Goal: Navigation & Orientation: Find specific page/section

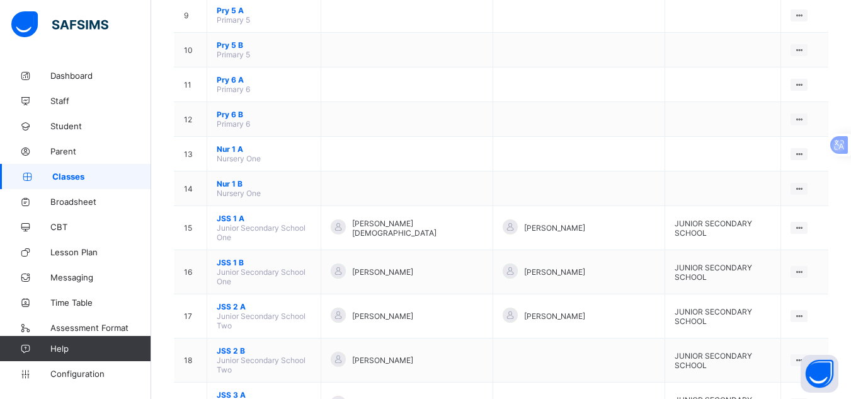
scroll to position [447, 0]
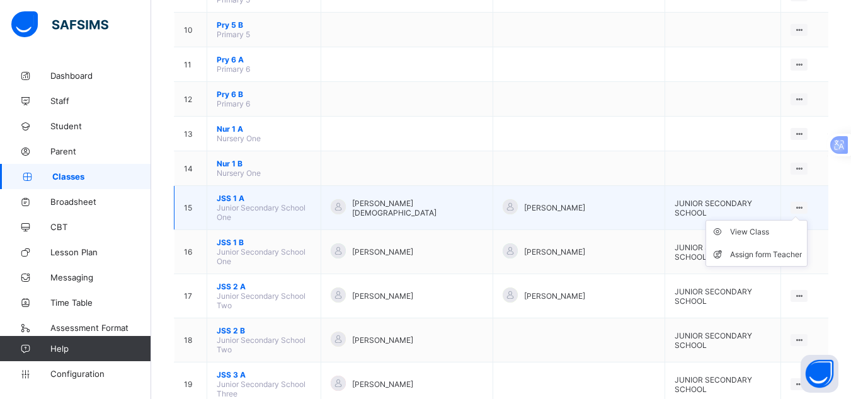
click at [803, 203] on icon at bounding box center [799, 207] width 11 height 9
click at [772, 227] on div "View Class" at bounding box center [766, 232] width 72 height 13
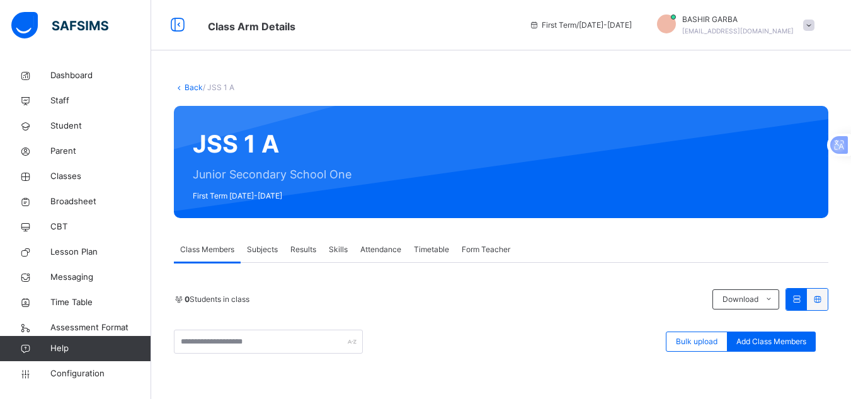
click at [587, 243] on div "Class Members Subjects Results Skills Attendance Timetable Form Teacher" at bounding box center [501, 250] width 655 height 26
click at [756, 340] on span "Add Class Members" at bounding box center [772, 341] width 70 height 11
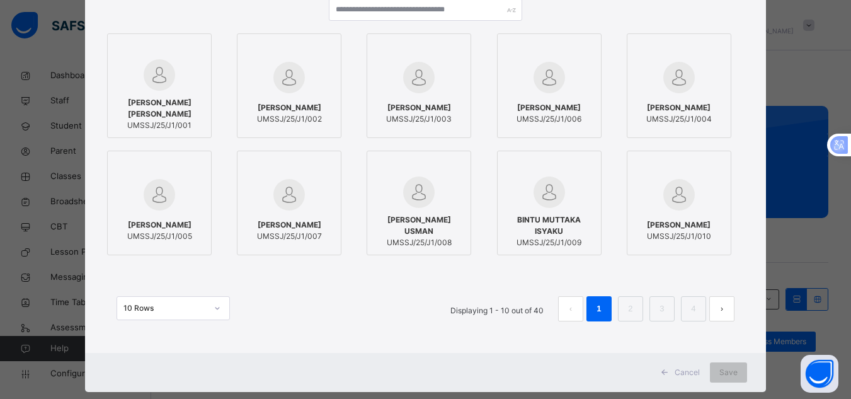
scroll to position [163, 0]
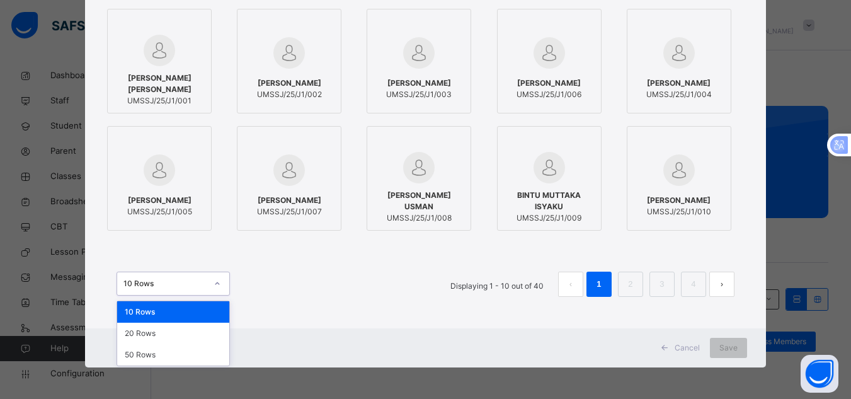
click at [214, 282] on icon at bounding box center [218, 283] width 8 height 13
click at [172, 358] on div "50 Rows" at bounding box center [173, 354] width 112 height 21
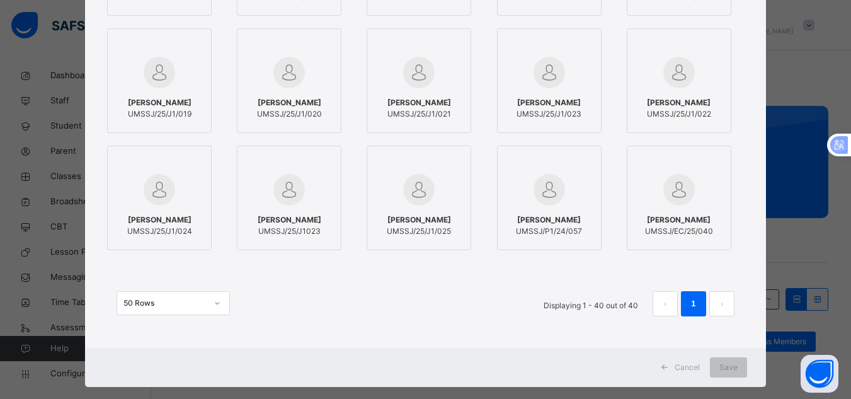
scroll to position [866, 0]
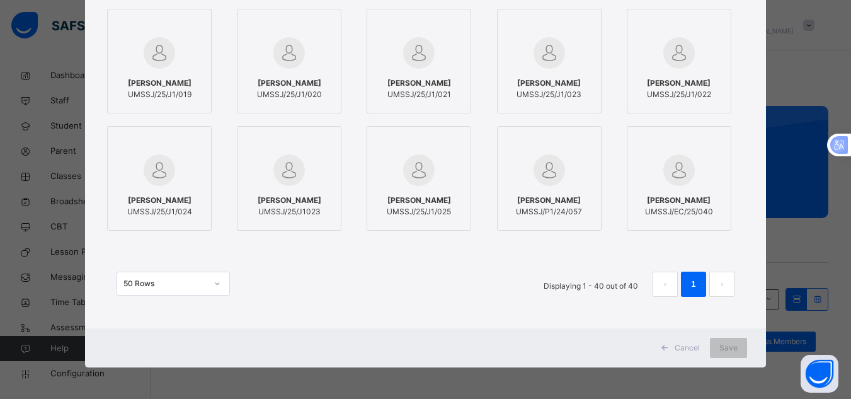
click at [214, 283] on icon at bounding box center [218, 283] width 8 height 13
click at [281, 285] on div "50 Rows Displaying 1 - 40 out of 40 1" at bounding box center [426, 284] width 618 height 25
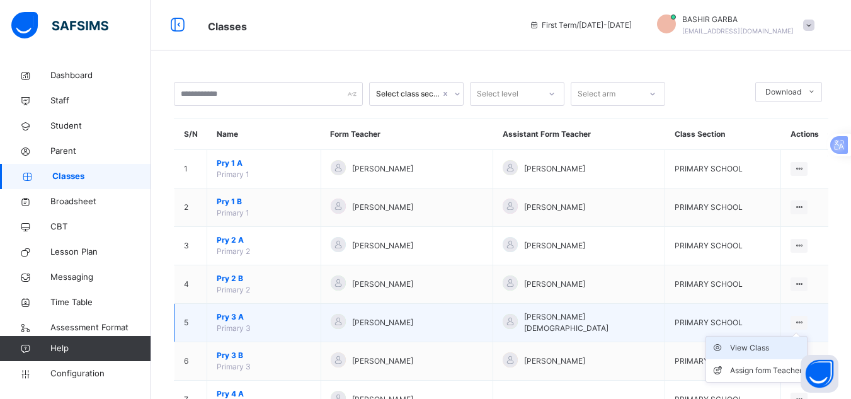
click at [758, 348] on div "View Class" at bounding box center [766, 348] width 72 height 13
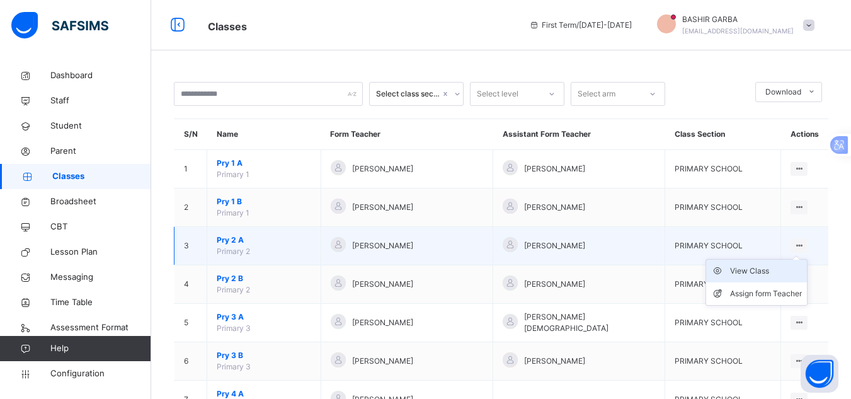
click at [765, 268] on div "View Class" at bounding box center [766, 271] width 72 height 13
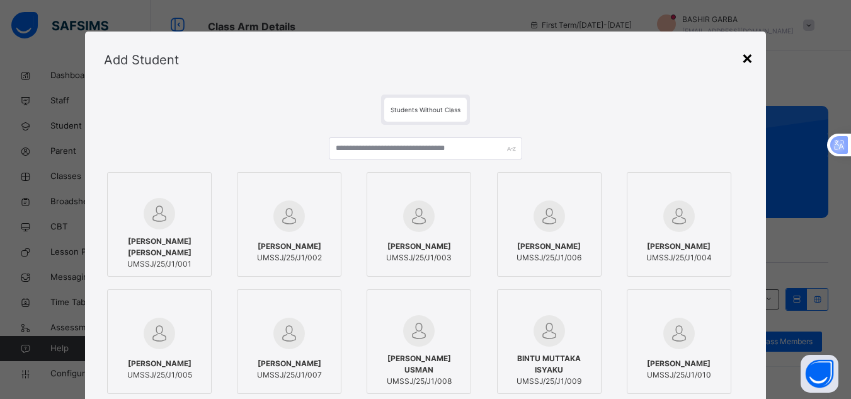
click at [746, 57] on div "×" at bounding box center [748, 57] width 12 height 26
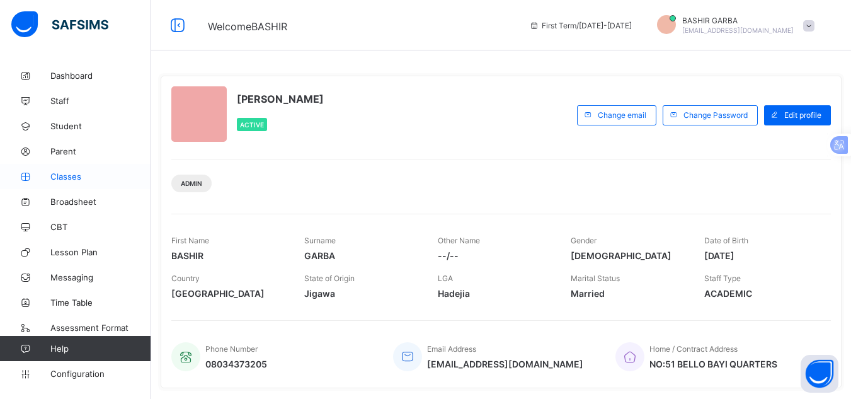
click at [74, 176] on span "Classes" at bounding box center [100, 176] width 101 height 10
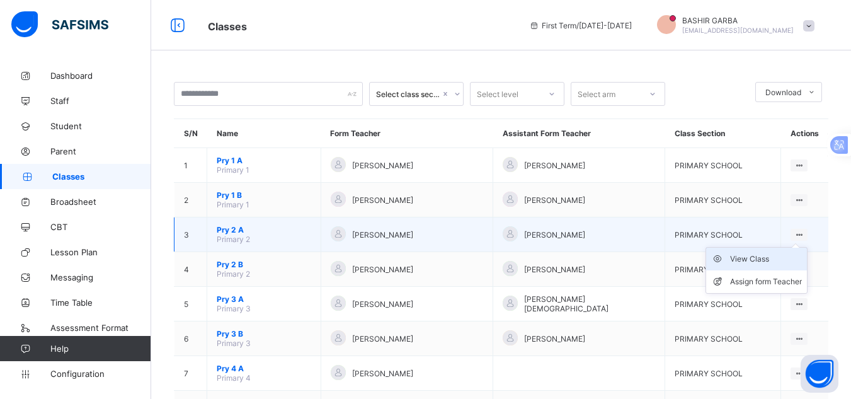
click at [762, 258] on div "View Class" at bounding box center [766, 259] width 72 height 13
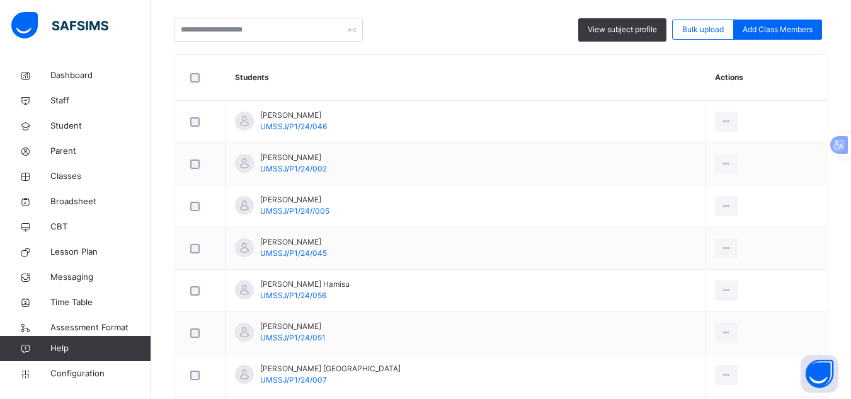
scroll to position [322, 0]
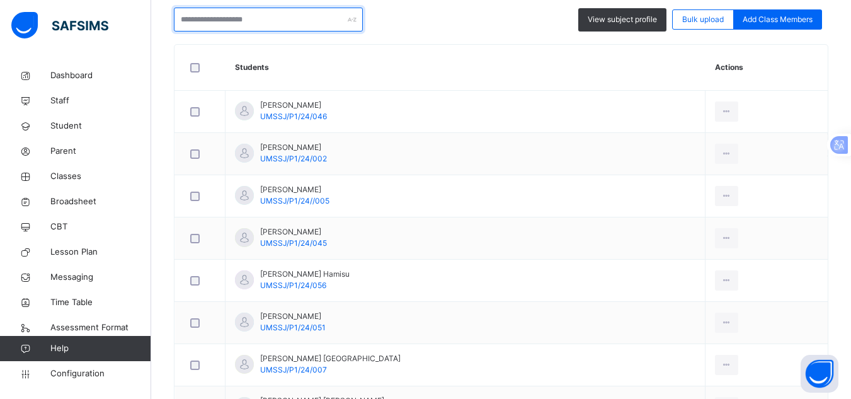
click at [335, 29] on input "text" at bounding box center [268, 20] width 189 height 24
click at [294, 72] on th "Students" at bounding box center [466, 68] width 480 height 46
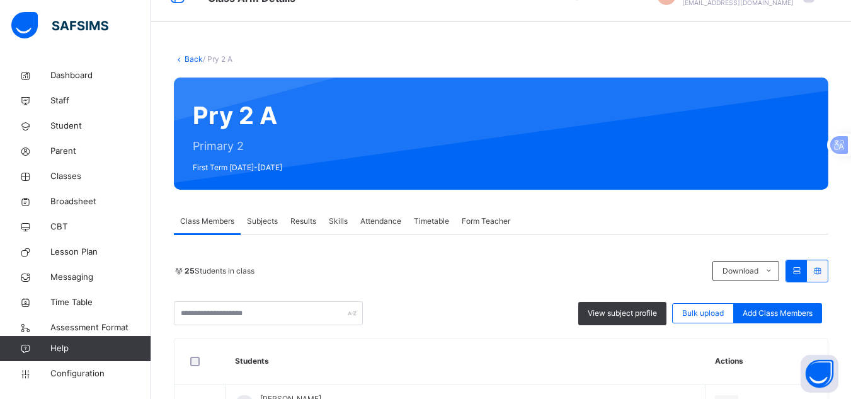
scroll to position [0, 0]
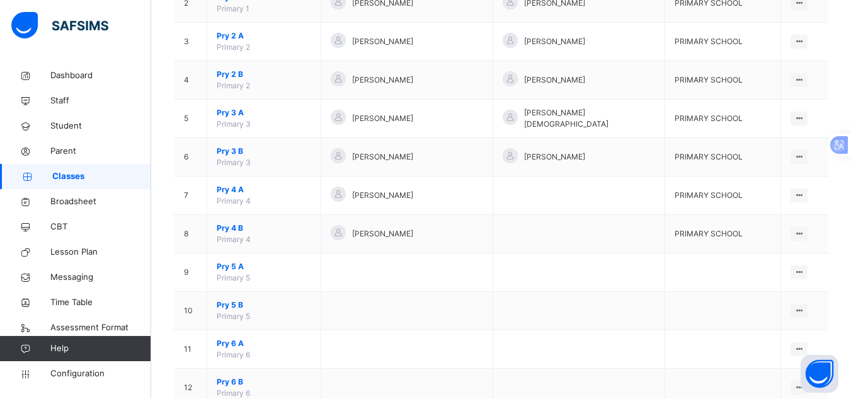
scroll to position [210, 0]
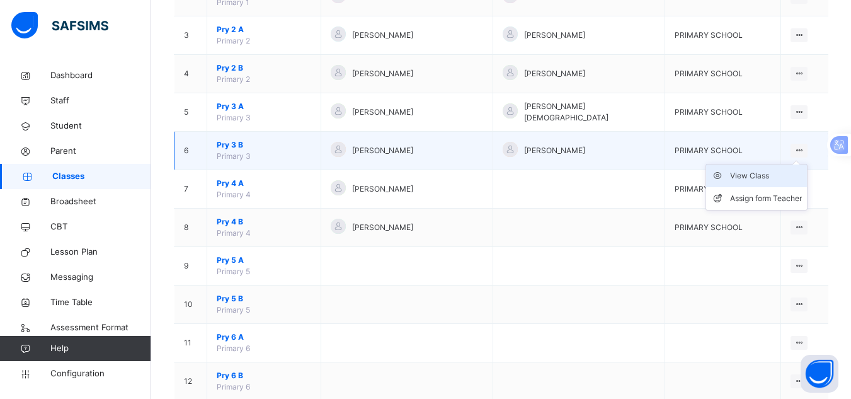
click at [764, 180] on div "View Class" at bounding box center [766, 175] width 72 height 13
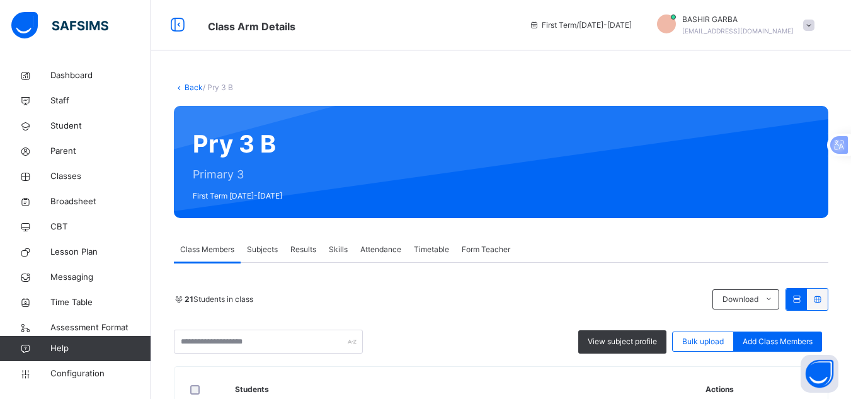
click at [267, 251] on span "Subjects" at bounding box center [262, 249] width 31 height 11
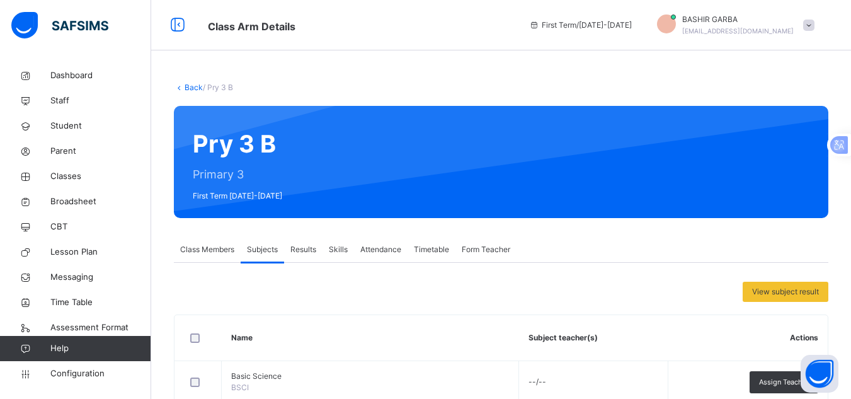
click at [309, 248] on span "Results" at bounding box center [303, 249] width 26 height 11
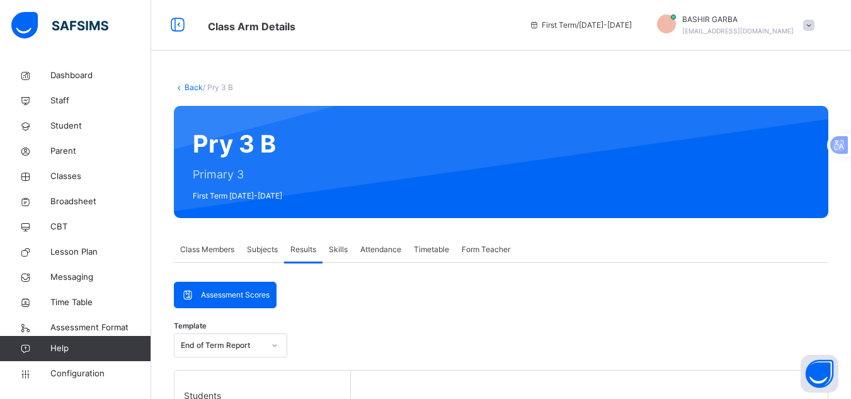
click at [336, 251] on span "Skills" at bounding box center [338, 249] width 19 height 11
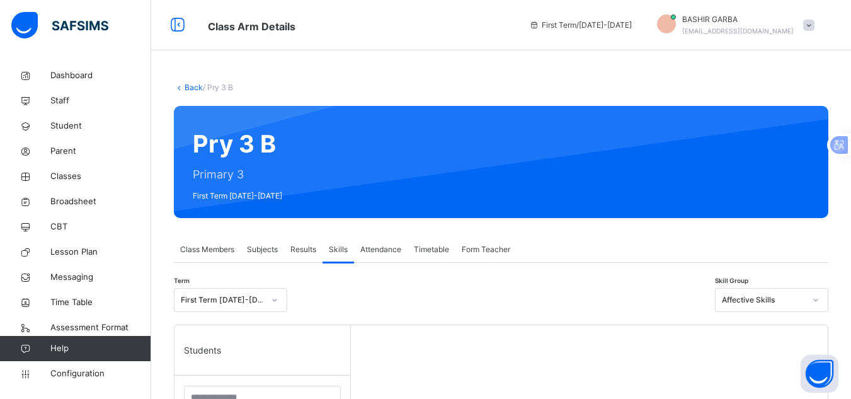
click at [376, 251] on span "Attendance" at bounding box center [380, 249] width 41 height 11
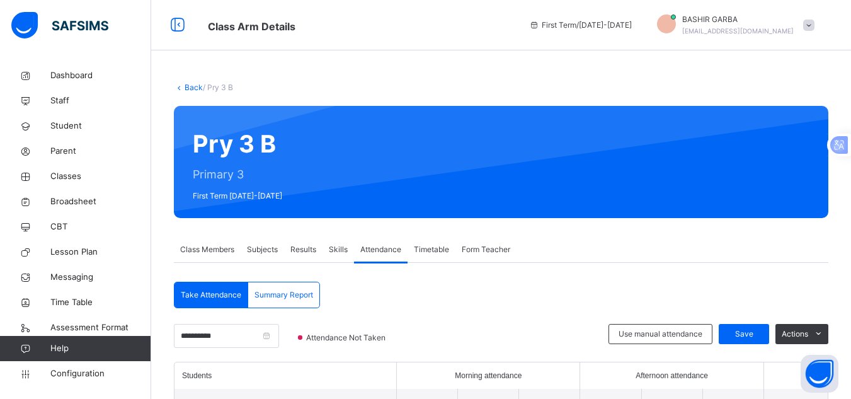
click at [426, 249] on span "Timetable" at bounding box center [431, 249] width 35 height 11
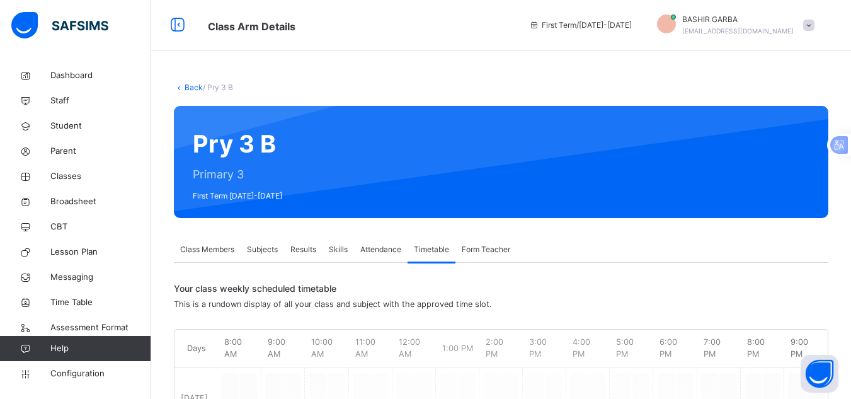
click at [474, 248] on span "Form Teacher" at bounding box center [486, 249] width 49 height 11
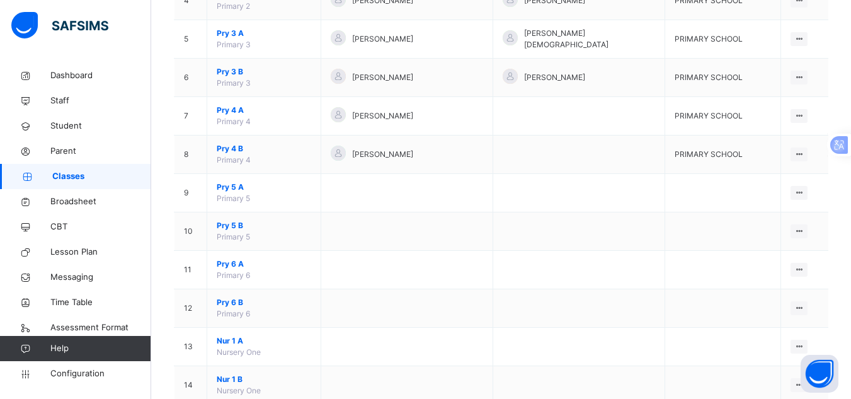
scroll to position [241, 0]
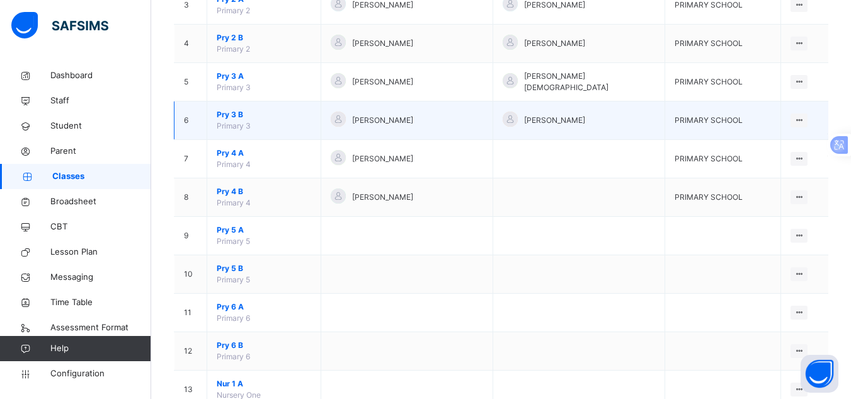
click at [253, 120] on span "Pry 3 B" at bounding box center [264, 114] width 95 height 11
